Goal: Information Seeking & Learning: Check status

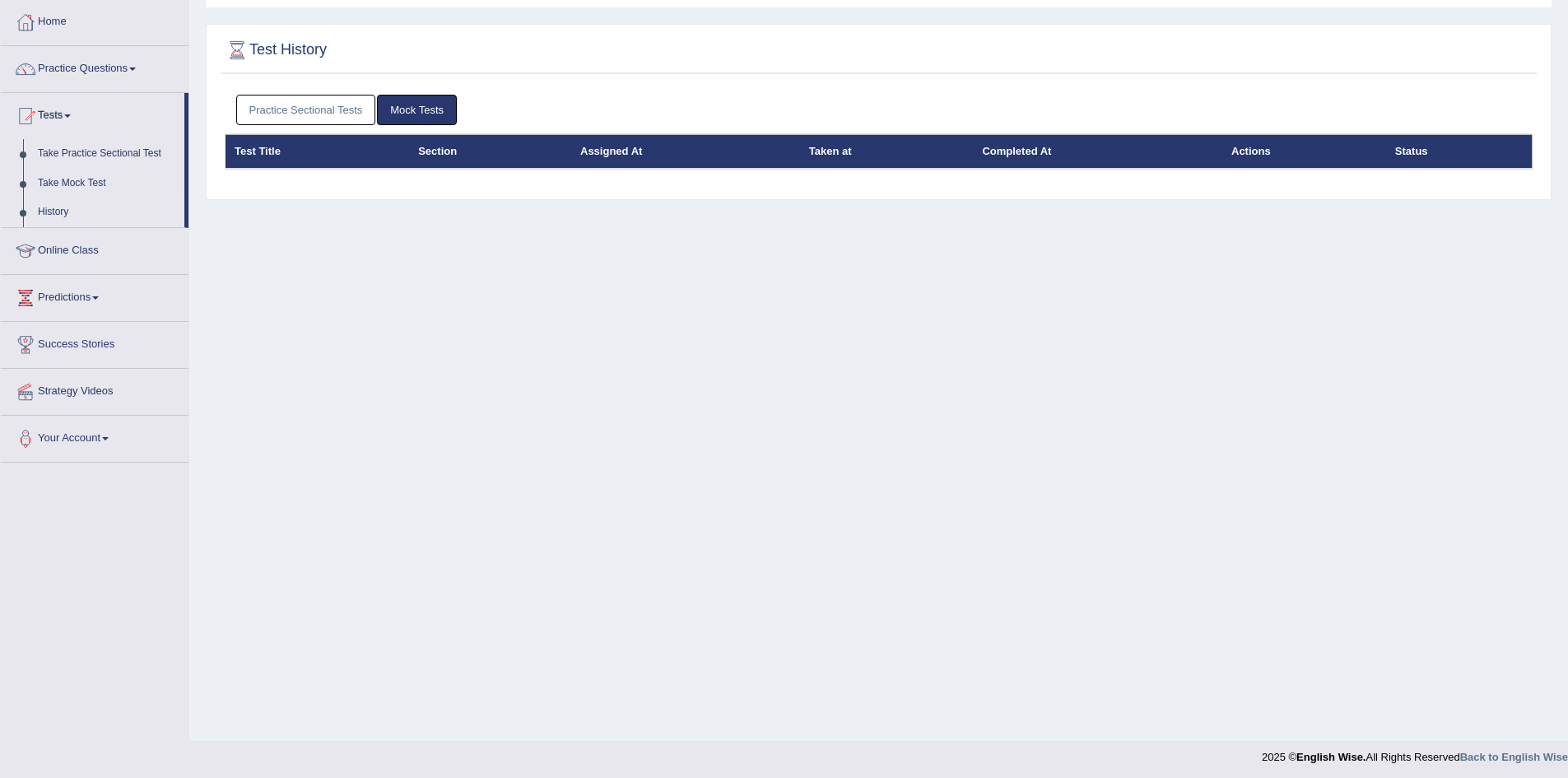
click at [316, 108] on link "Practice Sectional Tests" at bounding box center [306, 110] width 140 height 30
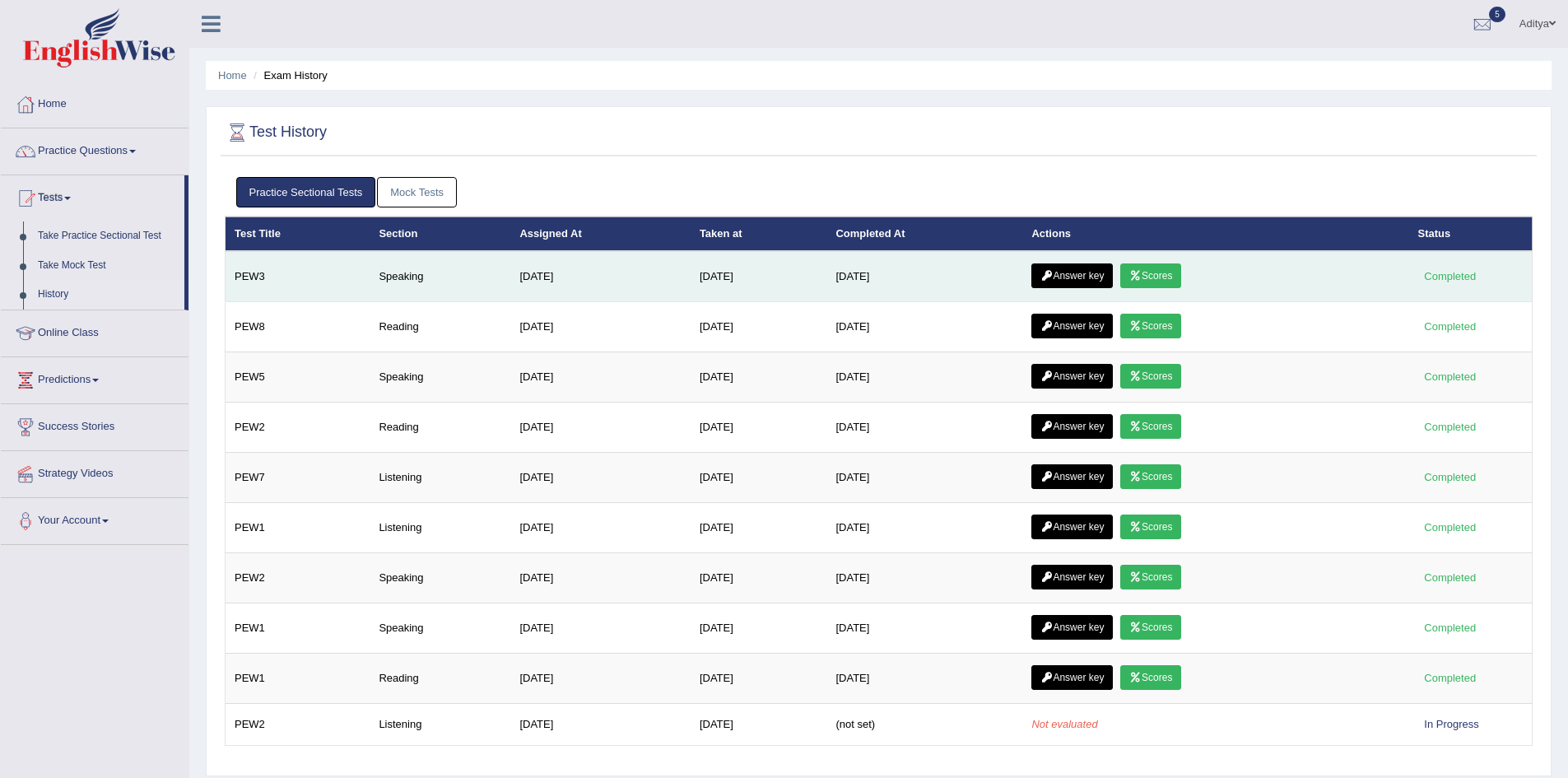
click at [1151, 267] on link "Scores" at bounding box center [1150, 276] width 60 height 25
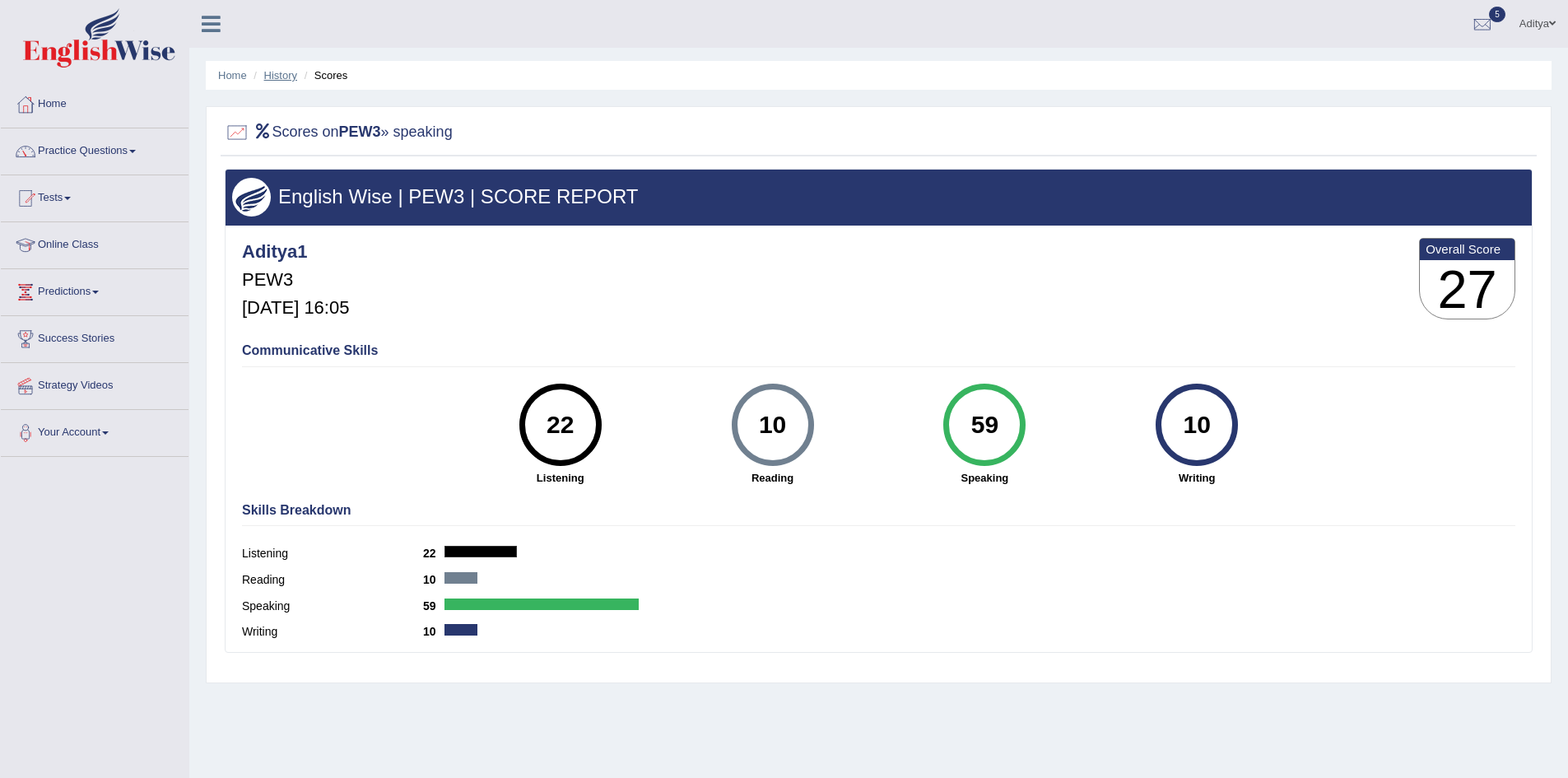
click at [293, 74] on link "History" at bounding box center [281, 75] width 33 height 12
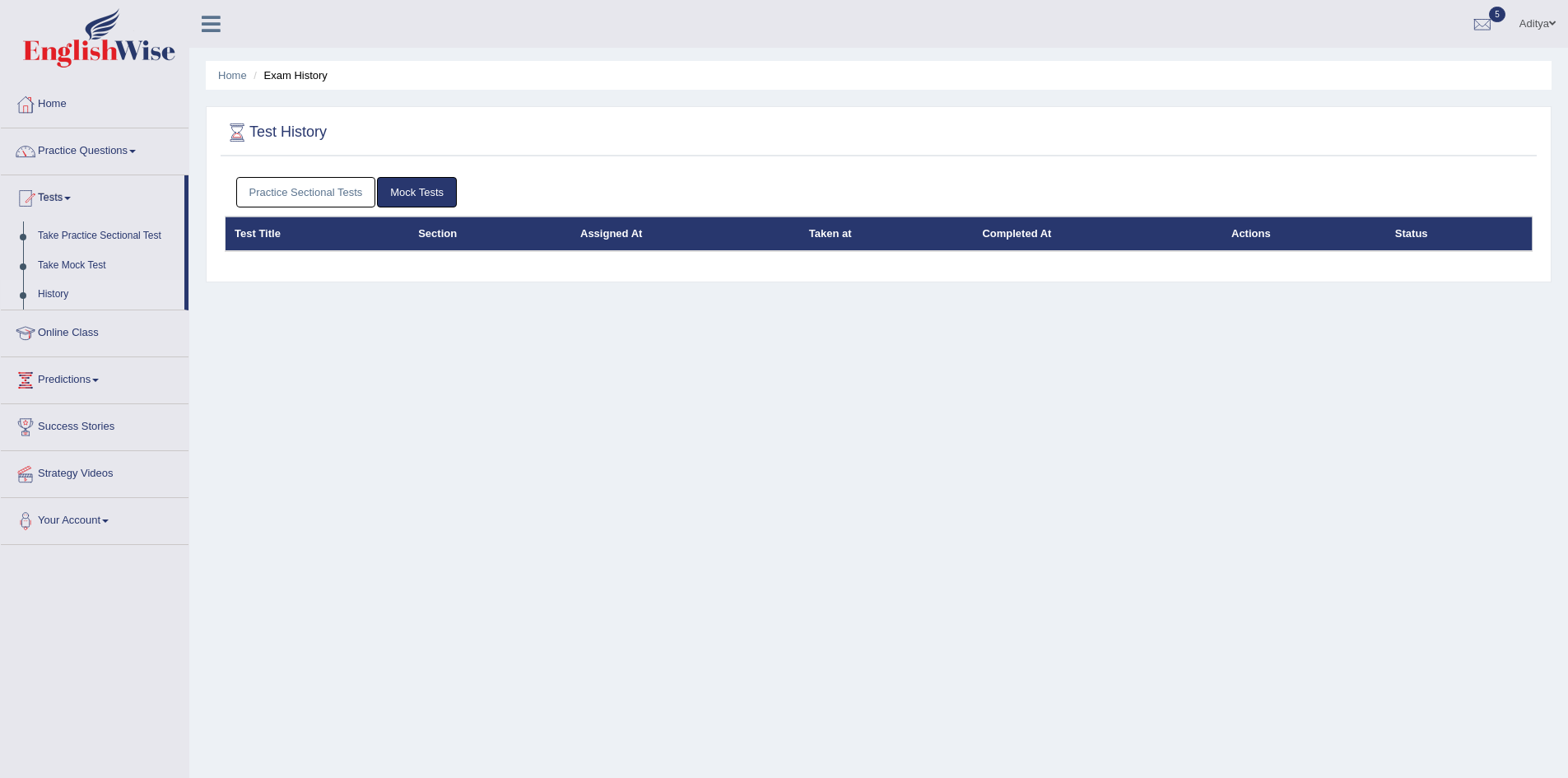
click at [344, 202] on link "Practice Sectional Tests" at bounding box center [306, 192] width 140 height 30
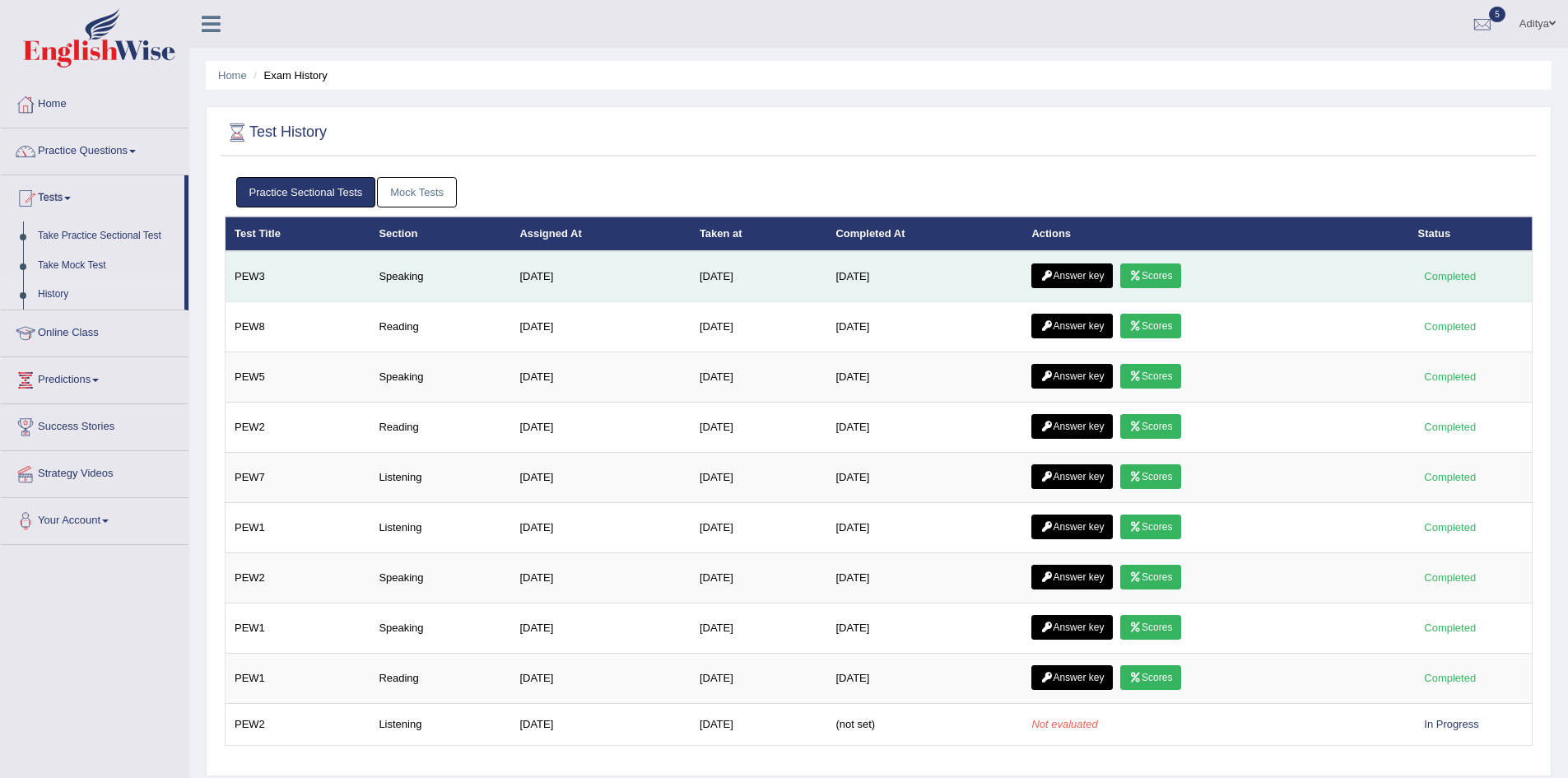
click at [1074, 283] on link "Answer key" at bounding box center [1072, 276] width 81 height 25
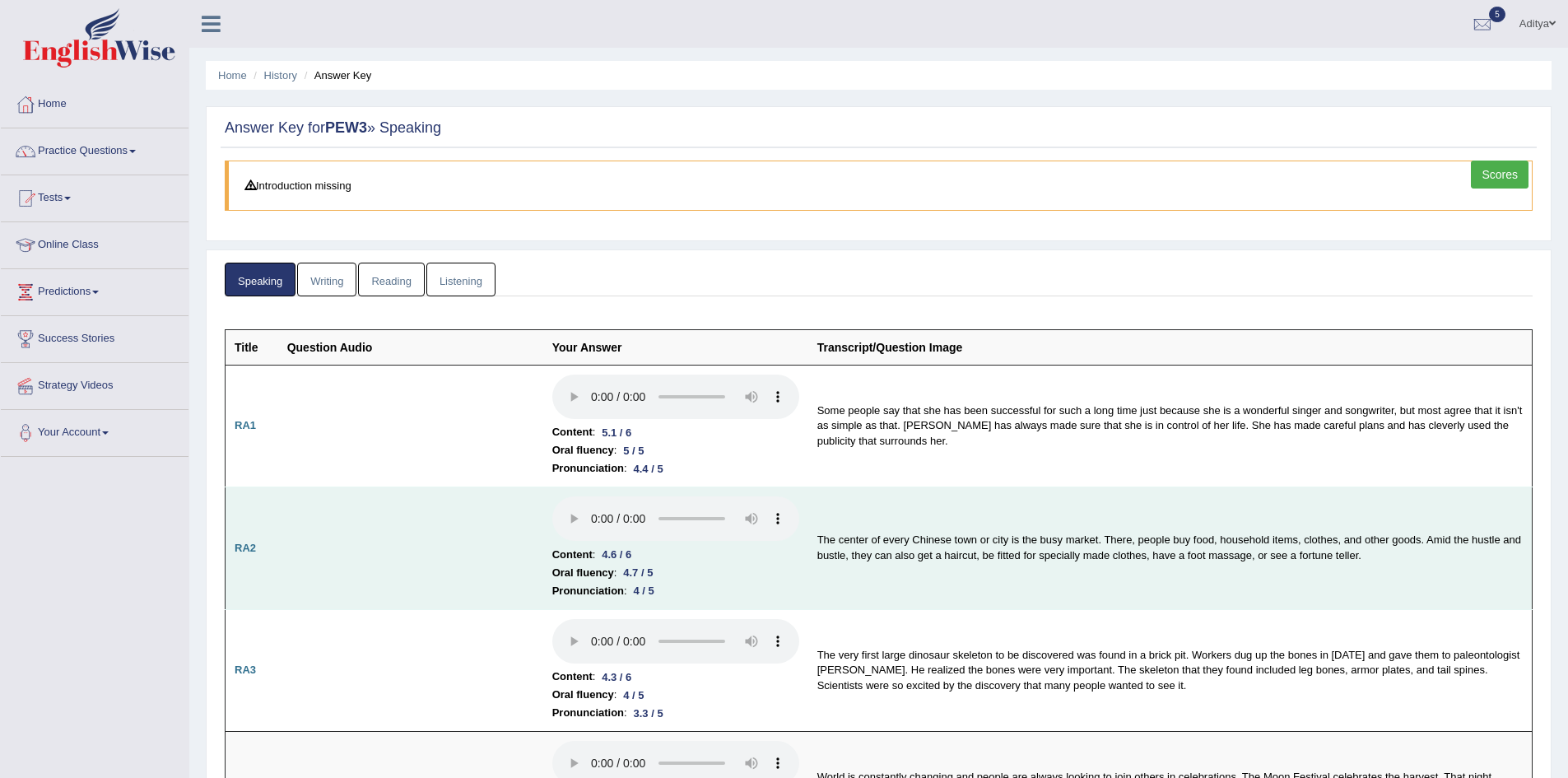
drag, startPoint x: 778, startPoint y: 471, endPoint x: 765, endPoint y: 309, distance: 162.5
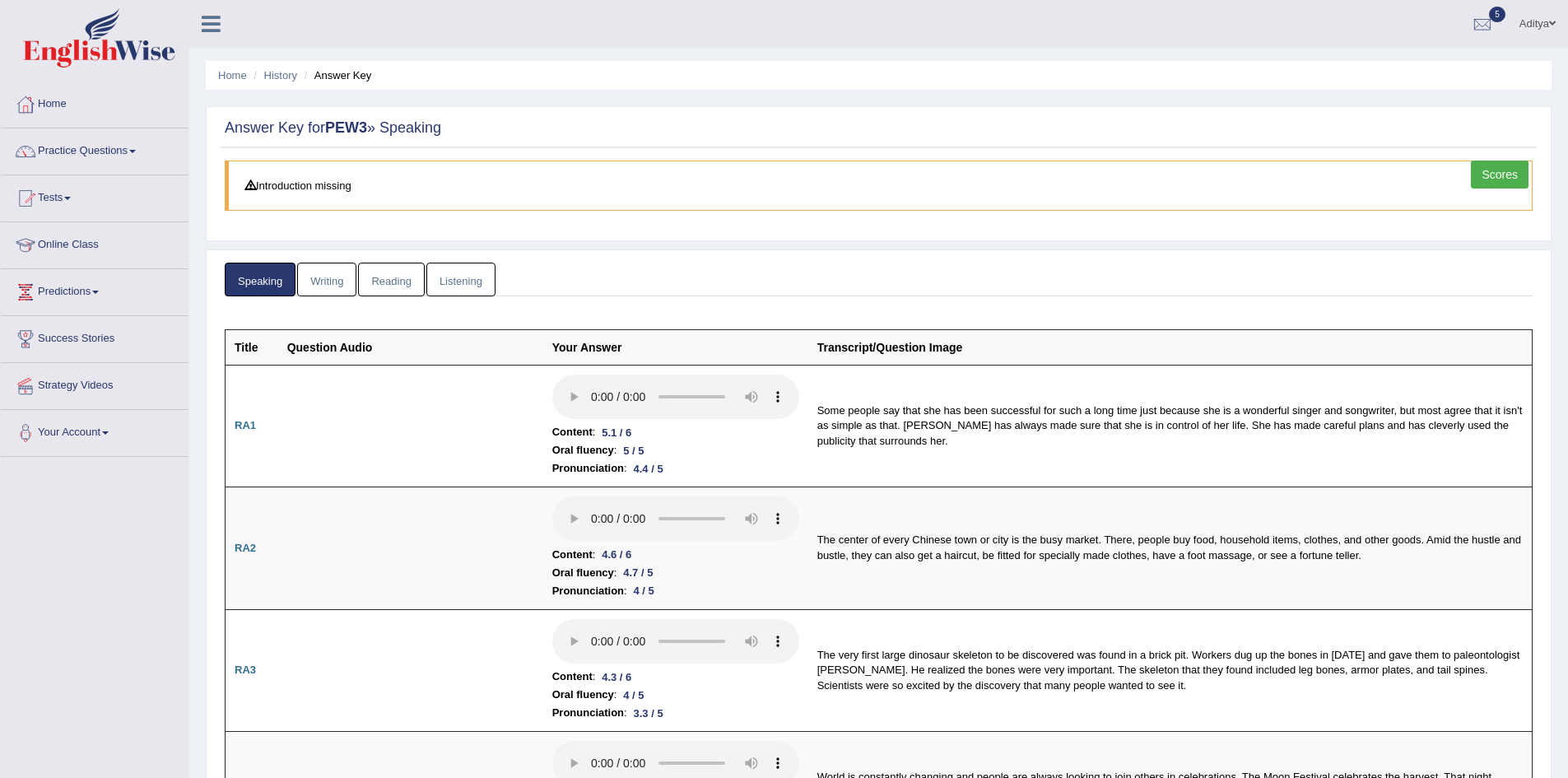
click at [463, 279] on link "Listening" at bounding box center [460, 280] width 69 height 34
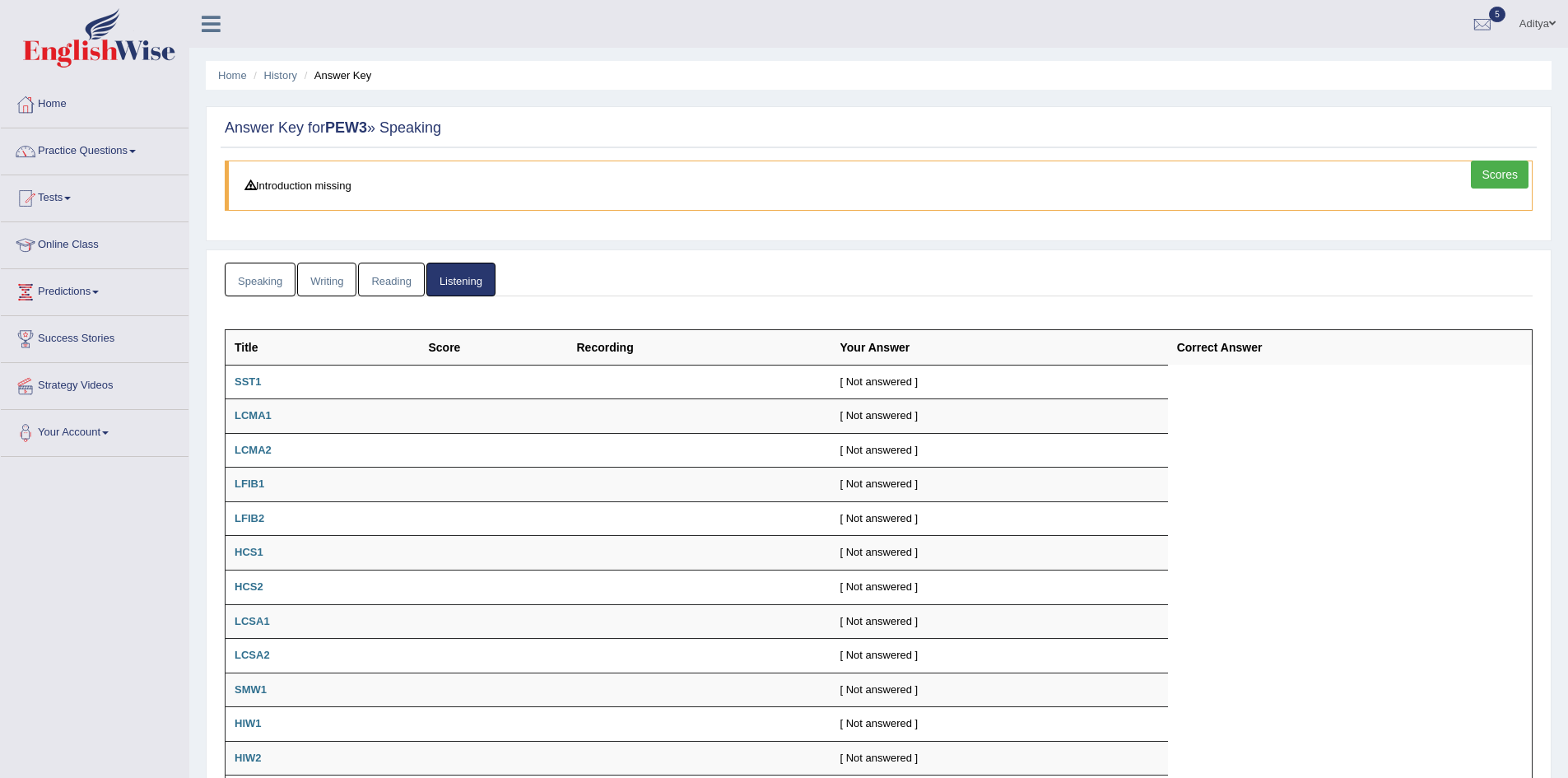
click at [411, 281] on link "Reading" at bounding box center [391, 280] width 66 height 34
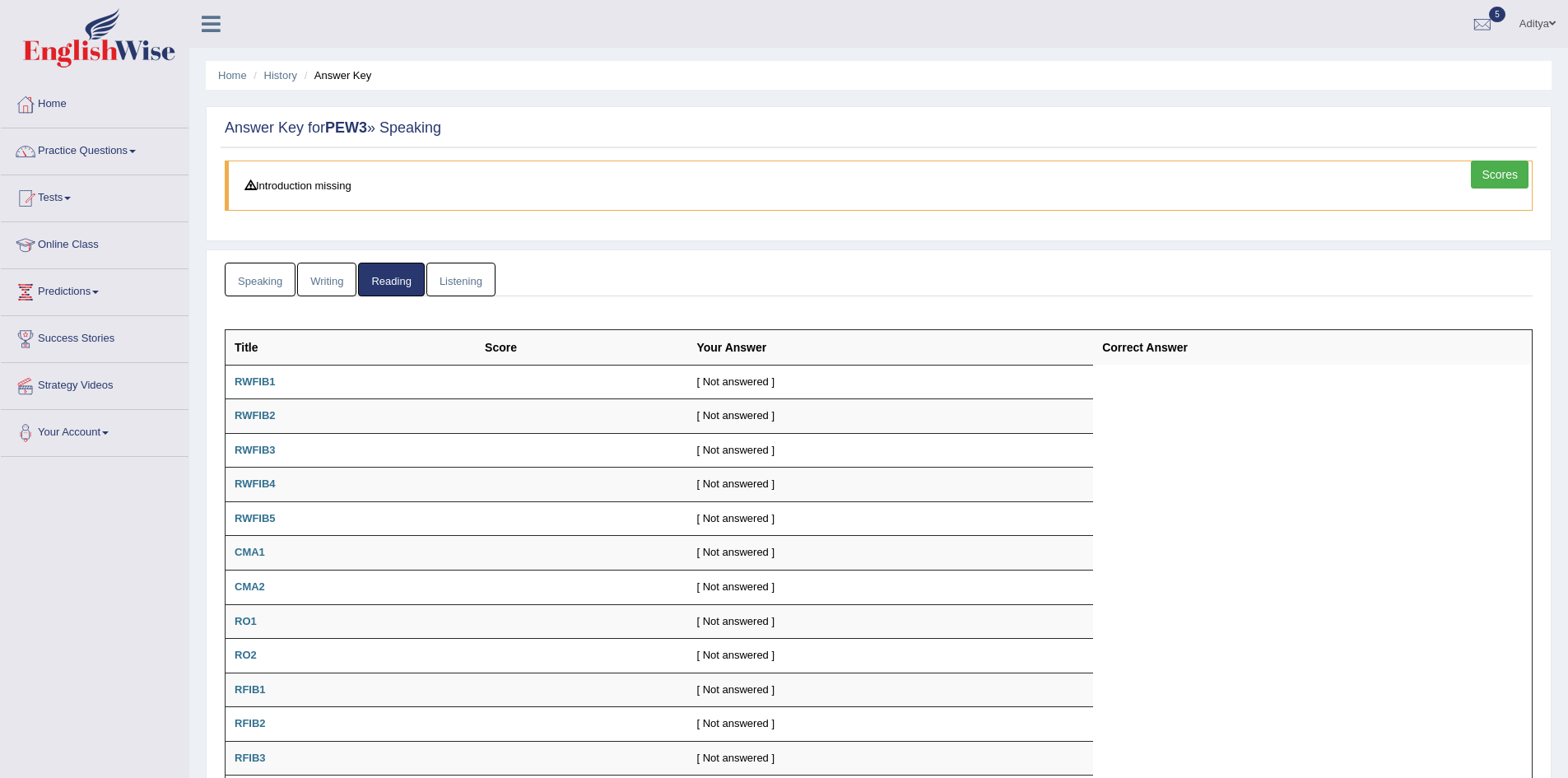
click at [339, 276] on link "Writing" at bounding box center [326, 280] width 60 height 34
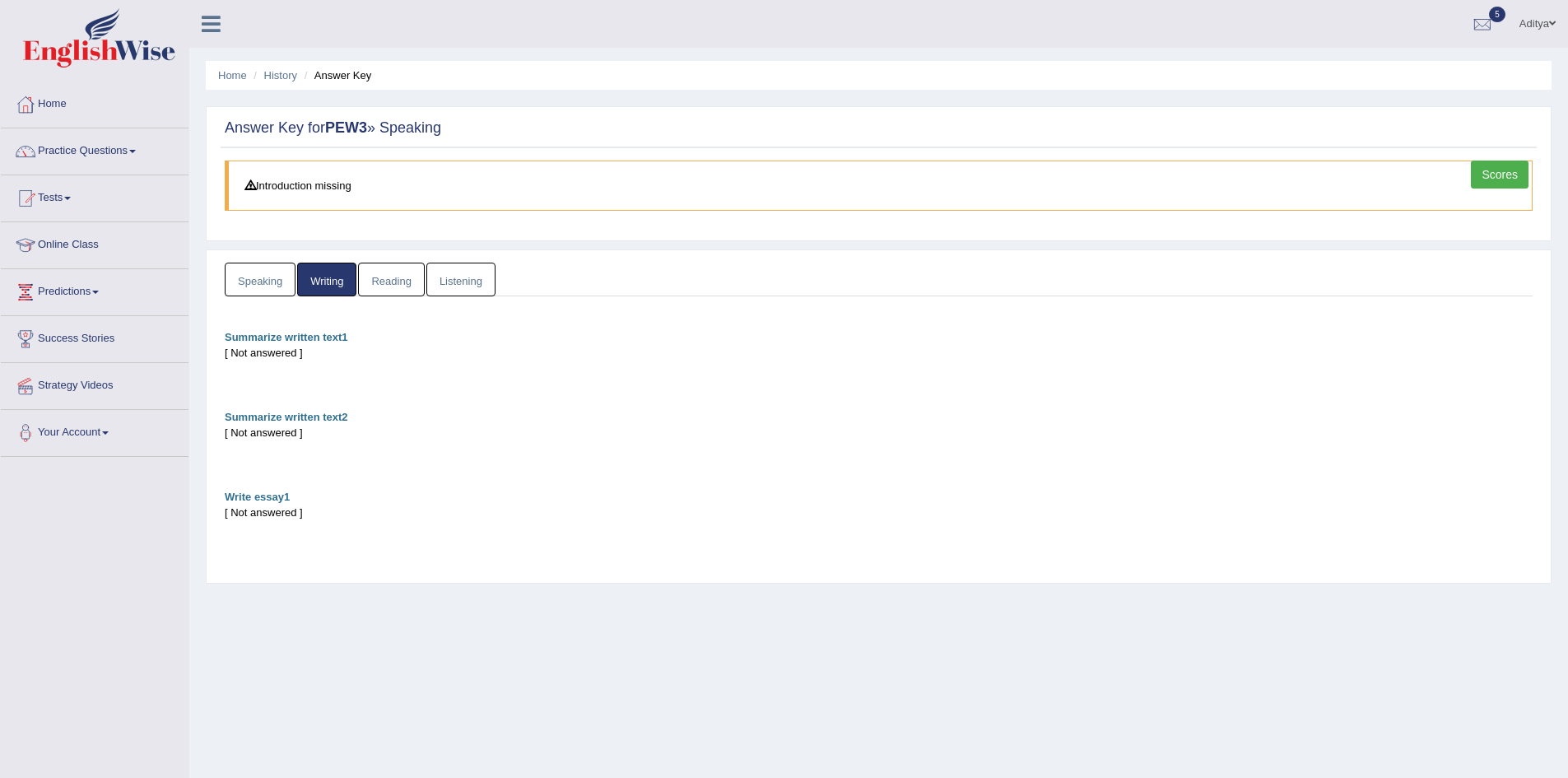
click at [254, 275] on link "Speaking" at bounding box center [260, 280] width 71 height 34
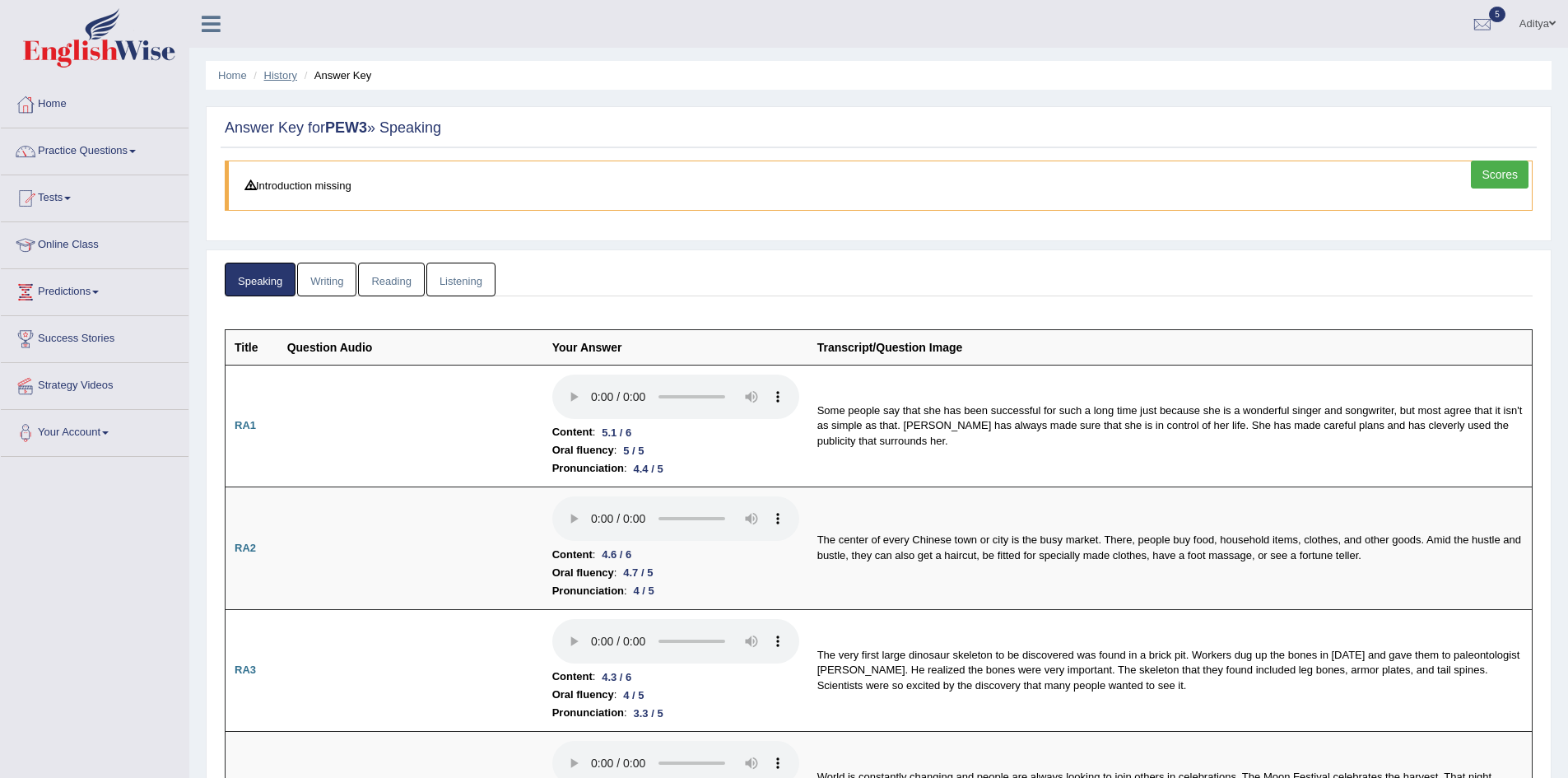
click at [275, 74] on link "History" at bounding box center [281, 75] width 33 height 12
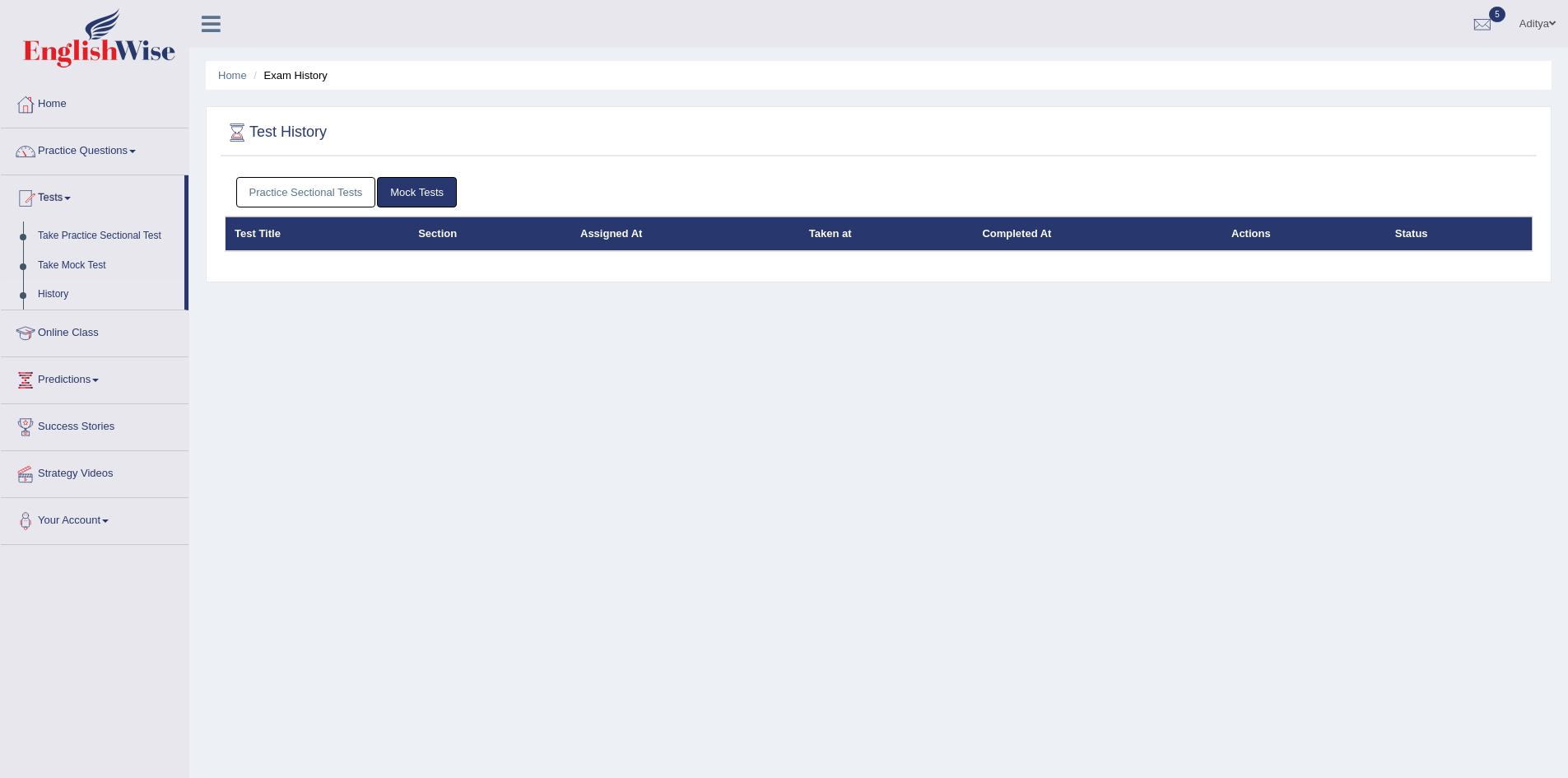
click at [319, 187] on link "Practice Sectional Tests" at bounding box center [306, 192] width 140 height 30
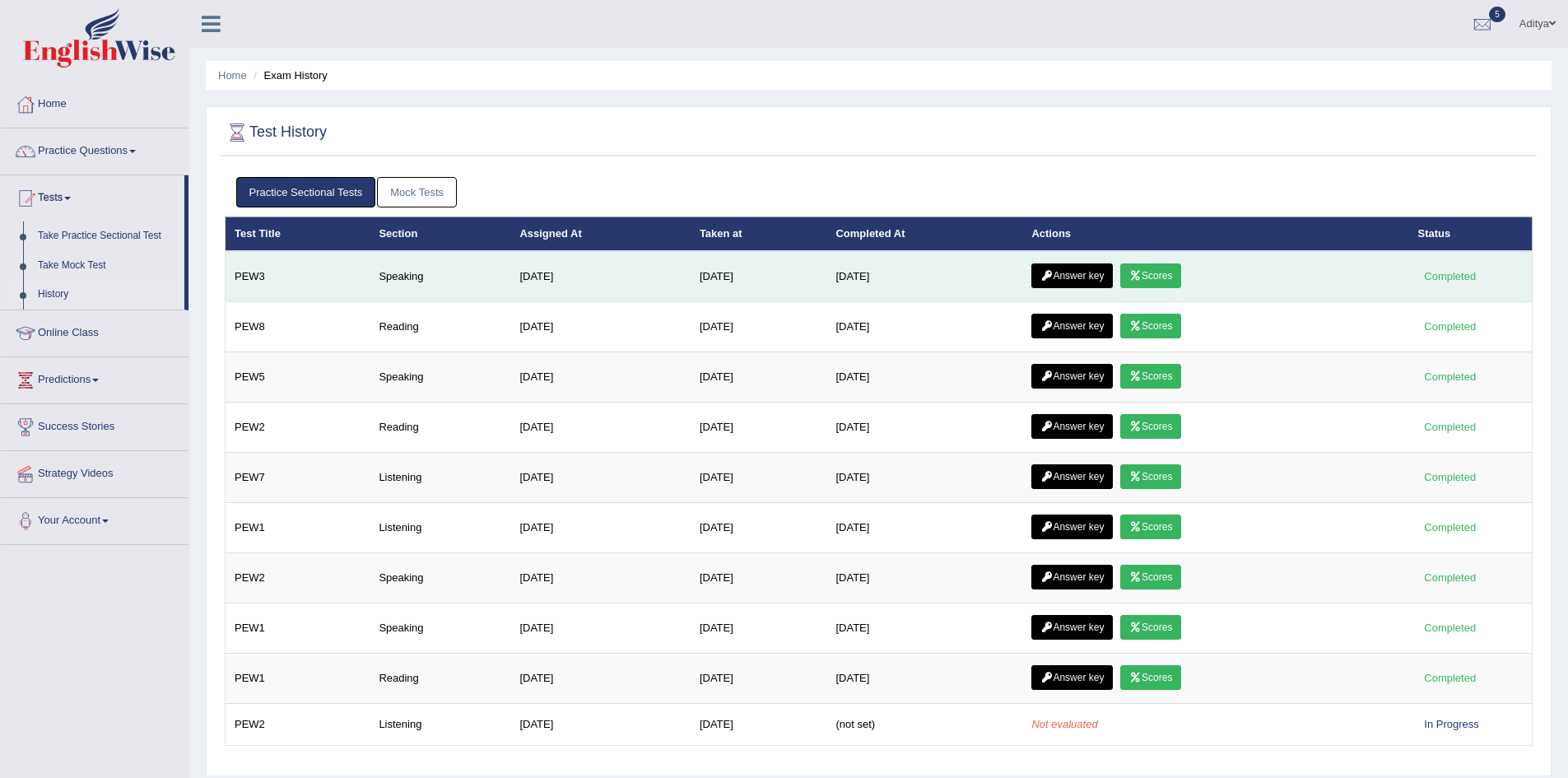
click at [1156, 273] on link "Scores" at bounding box center [1150, 276] width 60 height 25
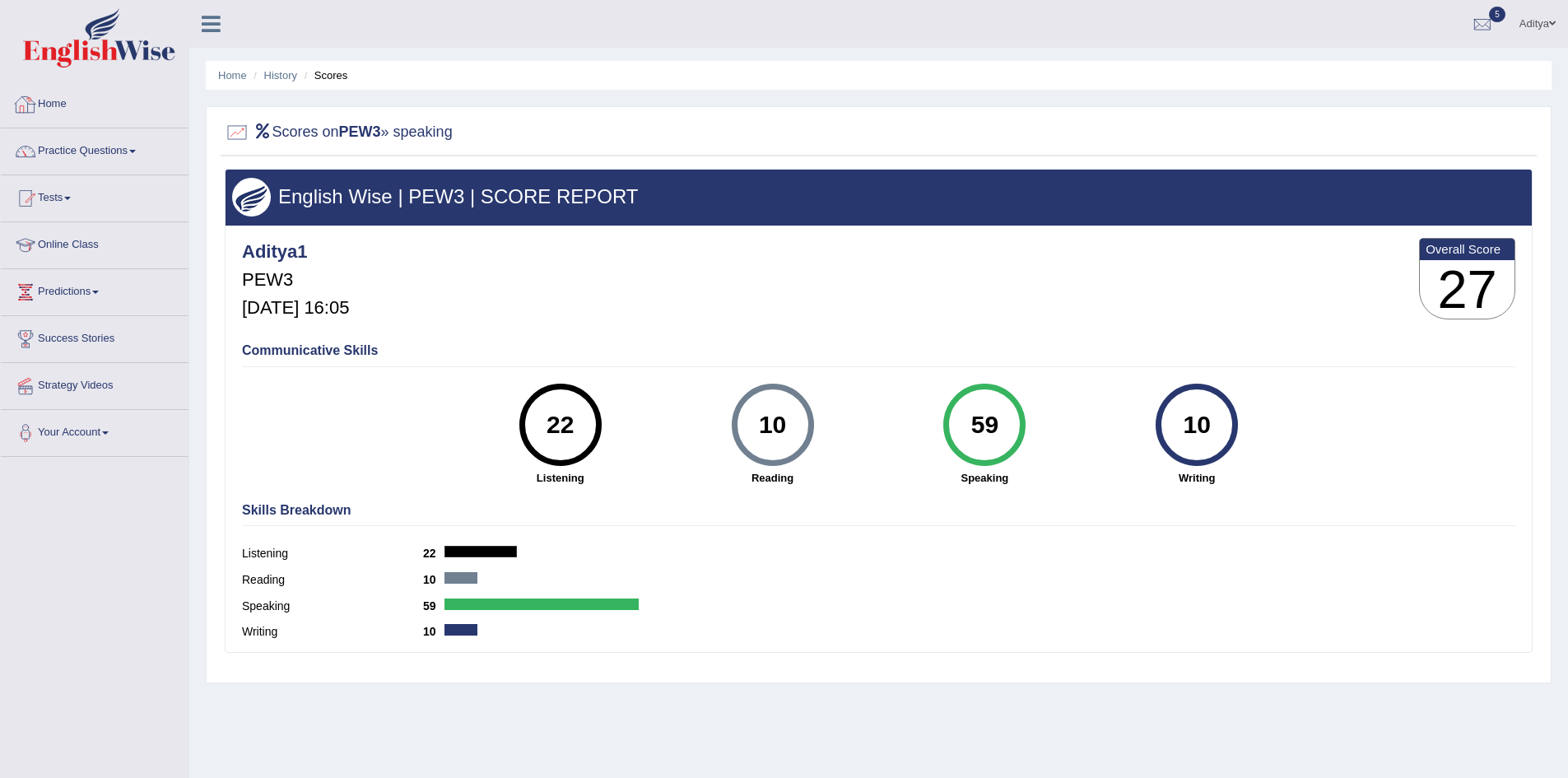
click at [62, 95] on link "Home" at bounding box center [95, 102] width 188 height 42
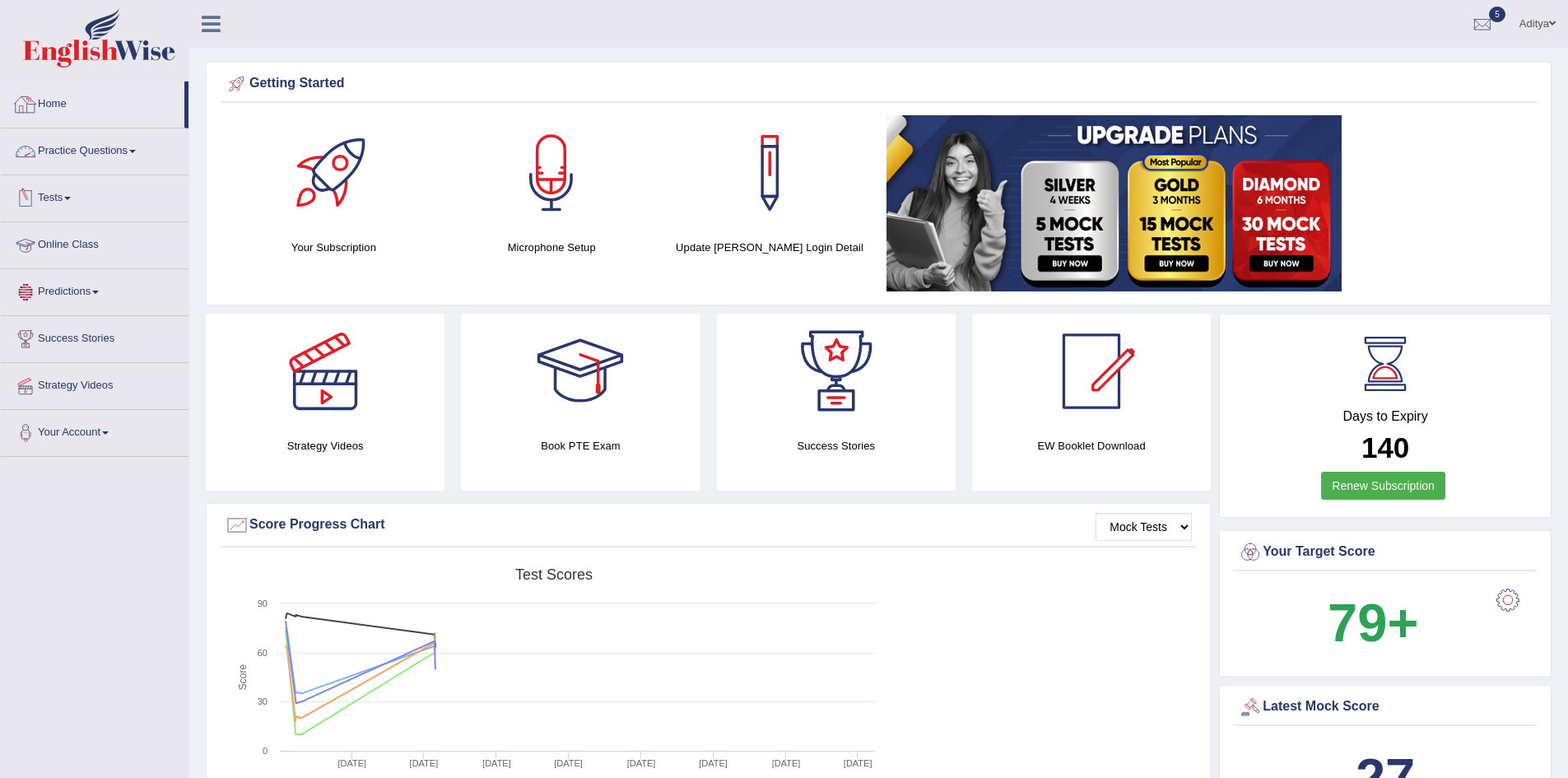
click at [70, 100] on link "Home" at bounding box center [93, 102] width 183 height 42
